Goal: Task Accomplishment & Management: Use online tool/utility

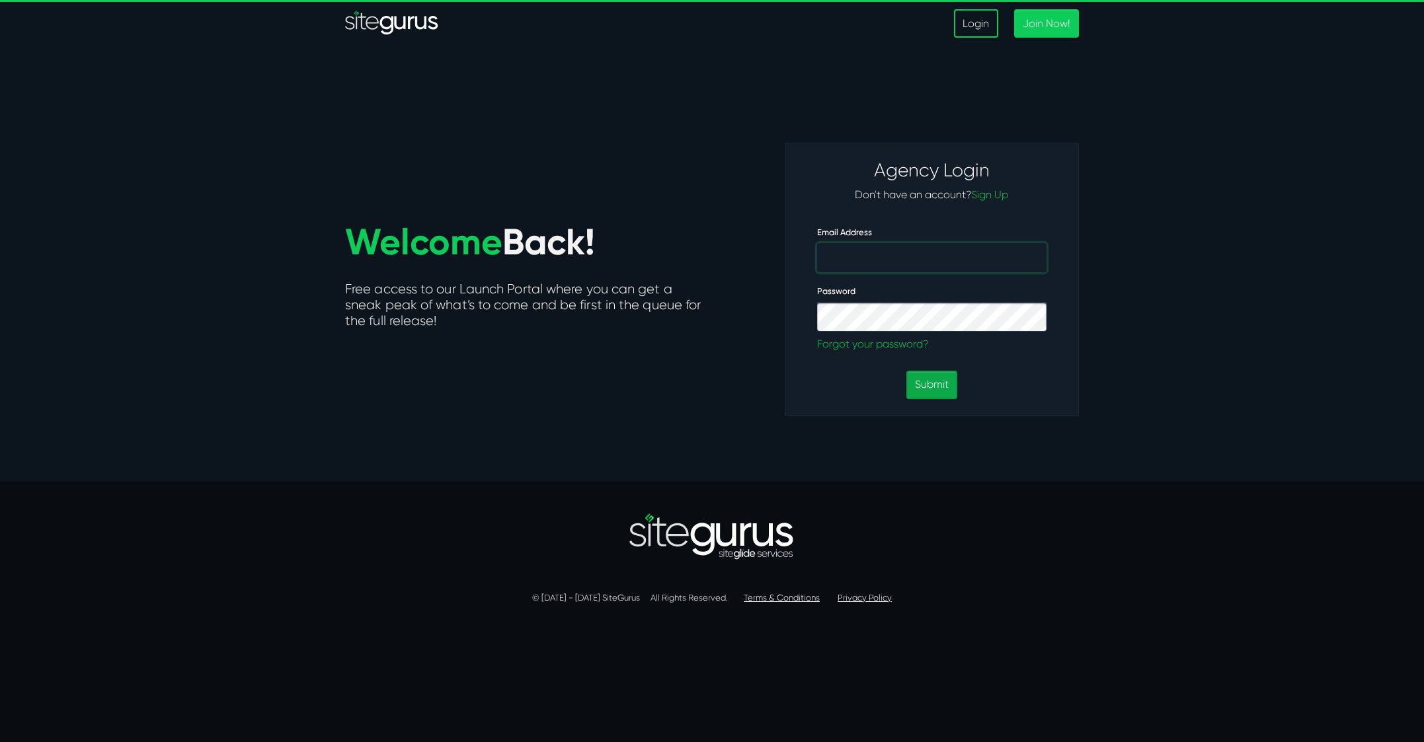
type input "info@web2creative.com"
click at [933, 387] on button "Submit" at bounding box center [931, 385] width 51 height 28
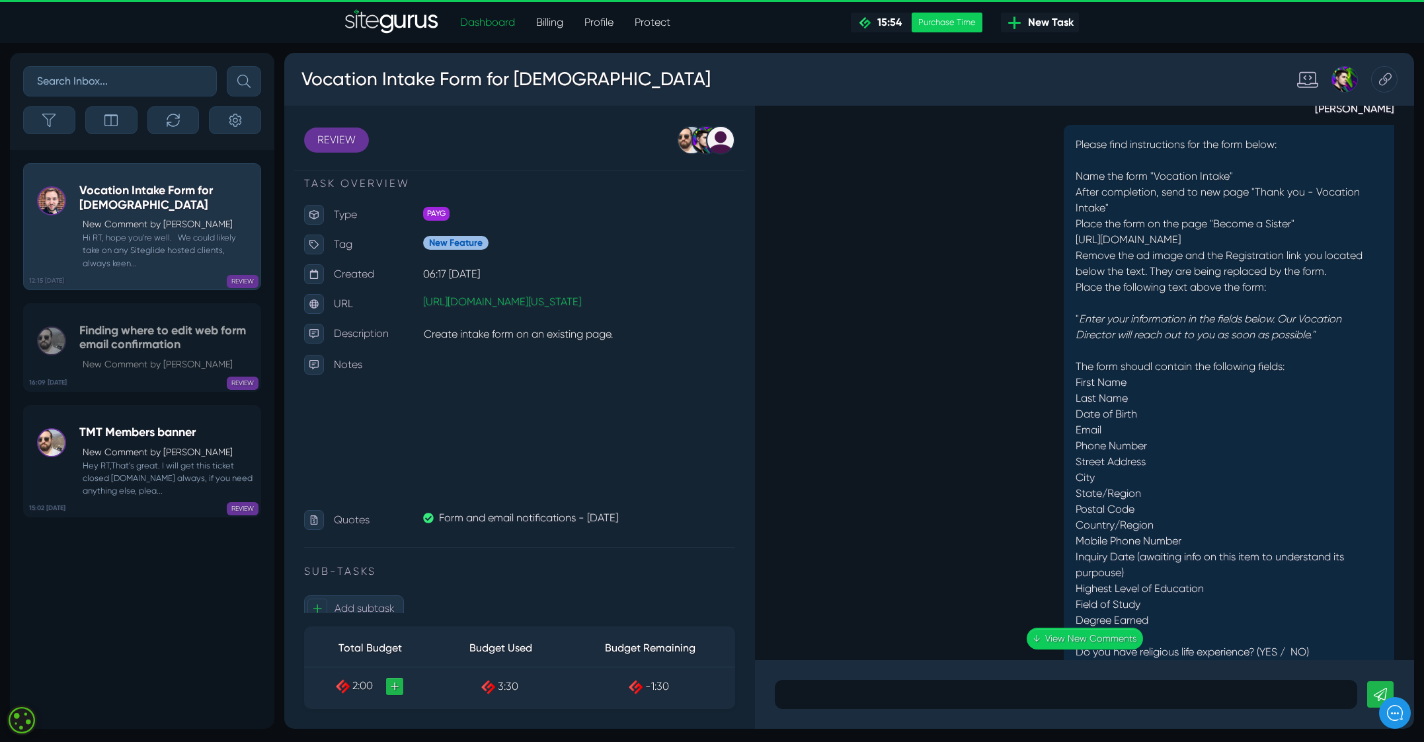
scroll to position [-9225, 0]
drag, startPoint x: 426, startPoint y: 339, endPoint x: 619, endPoint y: 334, distance: 193.0
click at [619, 334] on p "Create intake form on an existing page." at bounding box center [579, 334] width 312 height 21
copy p "Create intake form on an existing page."
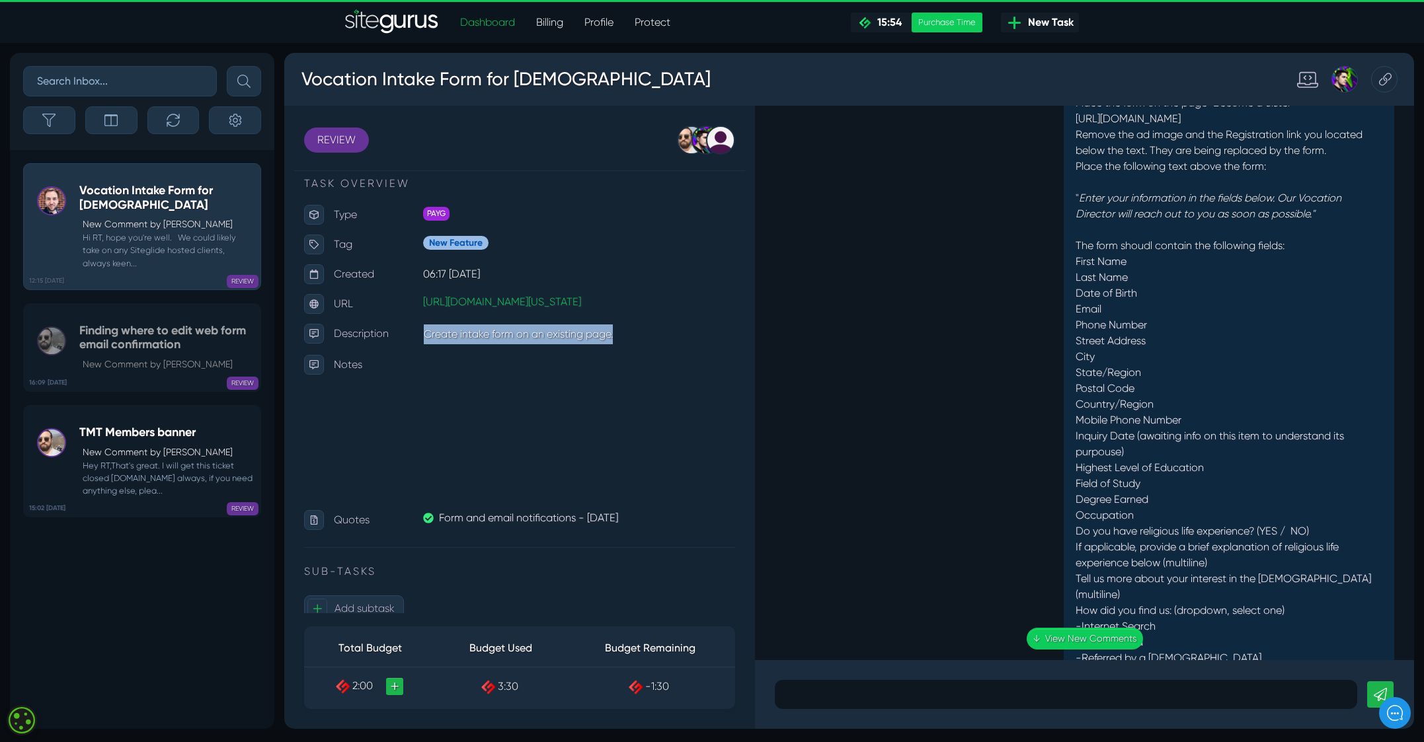
scroll to position [-9342, 0]
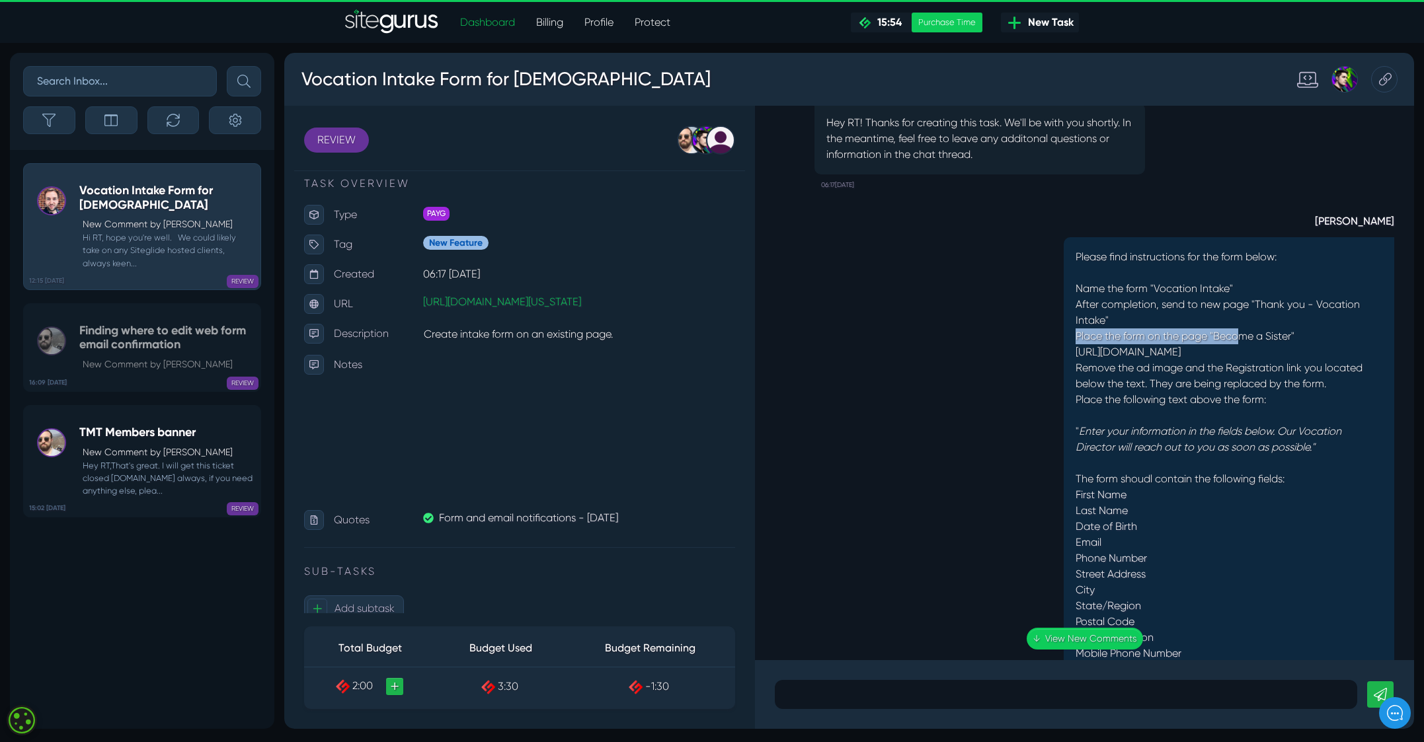
drag, startPoint x: 1066, startPoint y: 401, endPoint x: 1235, endPoint y: 400, distance: 168.5
click at [1235, 344] on p "Place the form on the page "Become a Sister"" at bounding box center [1228, 336] width 307 height 16
click at [1217, 392] on p "Remove the ad image and the Registration link you located below the text. They …" at bounding box center [1228, 376] width 307 height 32
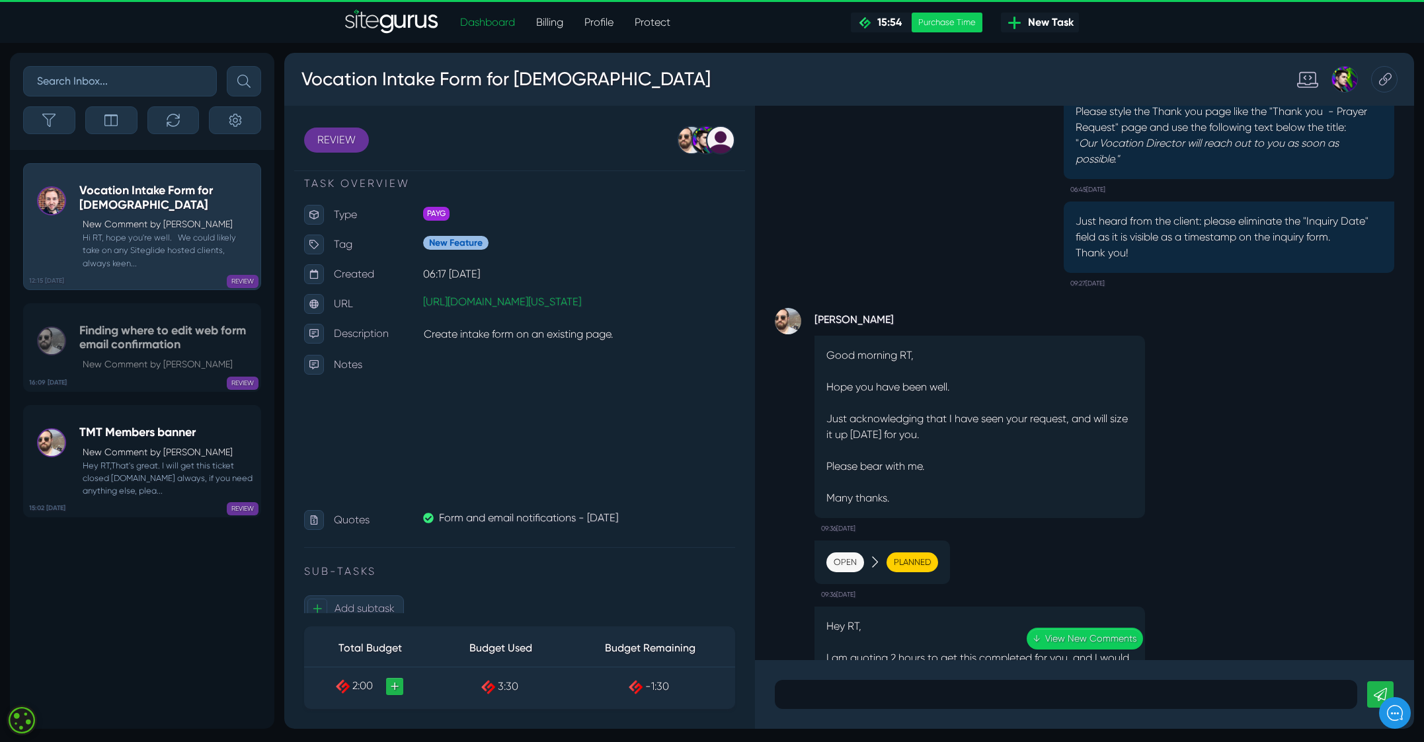
scroll to position [-8053, 0]
